Goal: Check status: Verify the current state of an ongoing process or item

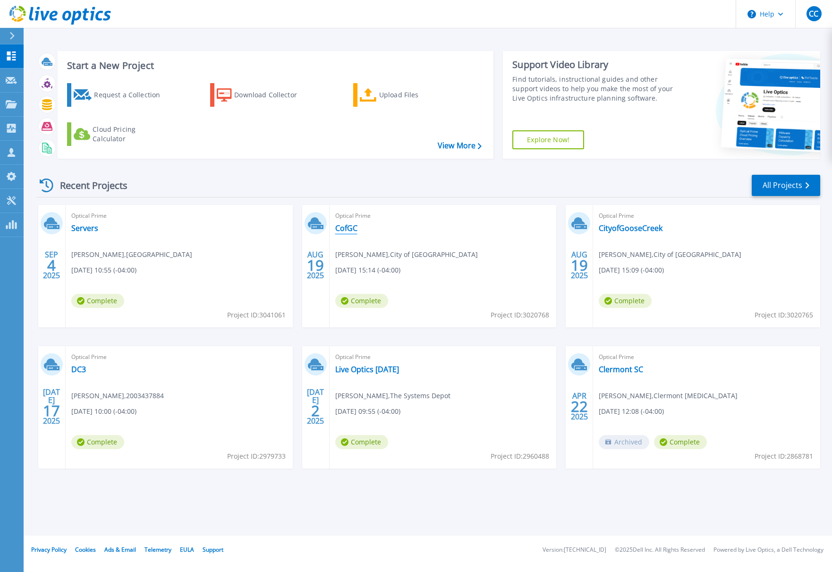
click at [345, 230] on link "CofGC" at bounding box center [346, 227] width 22 height 9
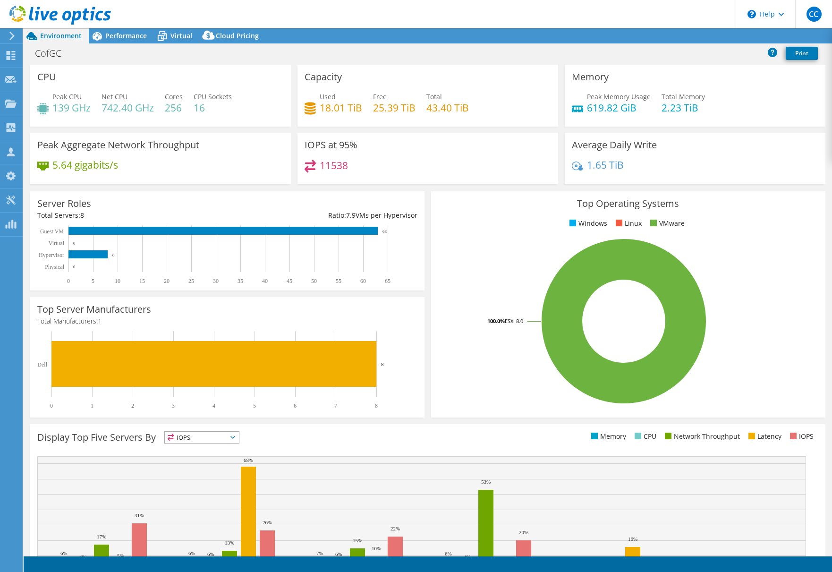
select select "USD"
click at [458, 48] on div "CofGC Print" at bounding box center [428, 52] width 808 height 17
click at [122, 57] on div "CofGC Print" at bounding box center [428, 52] width 808 height 17
click at [230, 17] on header "CC Partner Team Member Chris Campbell ccampbell@winslowtg.com WinslowTG My Prof…" at bounding box center [416, 14] width 832 height 28
drag, startPoint x: 265, startPoint y: 8, endPoint x: 306, endPoint y: 0, distance: 41.8
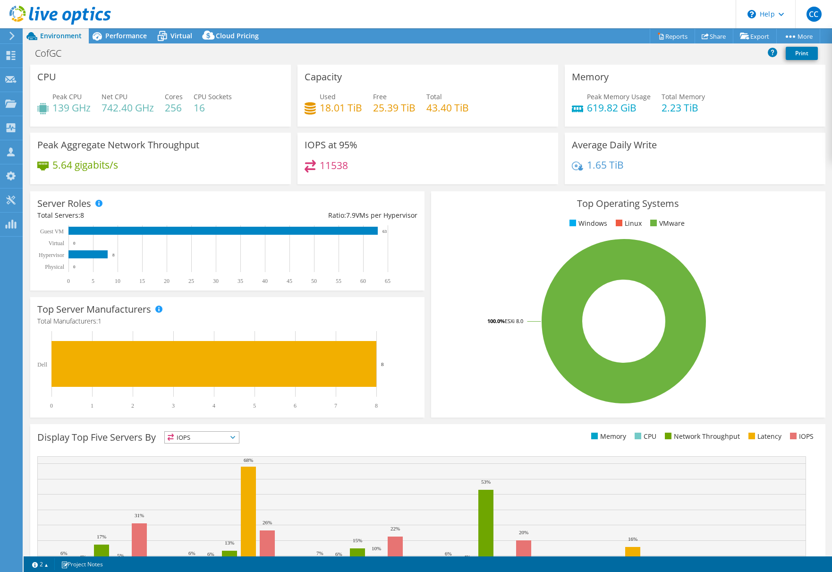
click at [267, 8] on header "CC Partner Team Member Chris Campbell ccampbell@winslowtg.com WinslowTG My Prof…" at bounding box center [416, 14] width 832 height 28
